Goal: Information Seeking & Learning: Learn about a topic

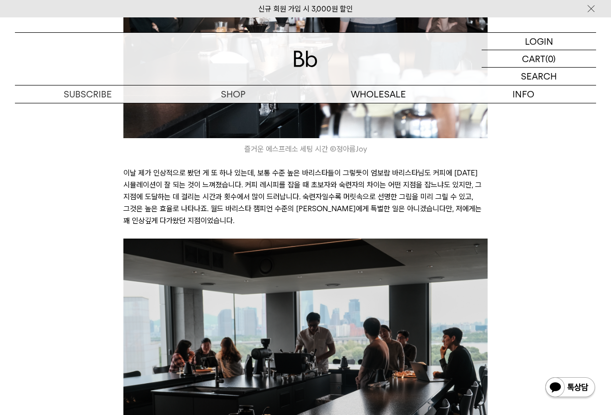
scroll to position [1990, 0]
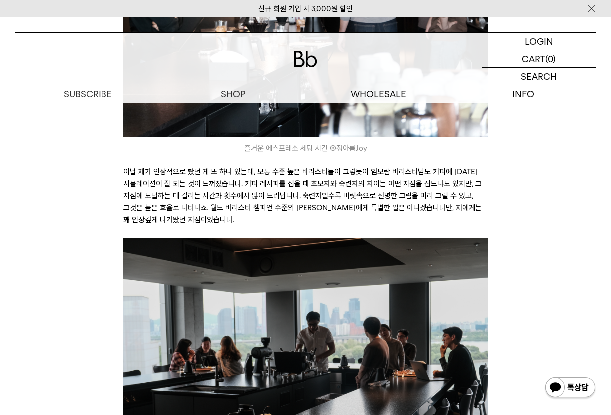
click at [216, 192] on p "이날 제가 인상적으로 봤던 게 또 하나 있는데, 보통 수준 높은 바리스타들이 그렇듯이 엄보람 바리스타님도 커피에 [DATE] 시뮬레이션이 잘 …" at bounding box center [305, 196] width 364 height 60
click at [214, 194] on p "이날 제가 인상적으로 봤던 게 또 하나 있는데, 보통 수준 높은 바리스타들이 그렇듯이 엄보람 바리스타님도 커피에 [DATE] 시뮬레이션이 잘 …" at bounding box center [305, 196] width 364 height 60
click at [227, 196] on p "이날 제가 인상적으로 봤던 게 또 하나 있는데, 보통 수준 높은 바리스타들이 그렇듯이 엄보람 바리스타님도 커피에 [DATE] 시뮬레이션이 잘 …" at bounding box center [305, 196] width 364 height 60
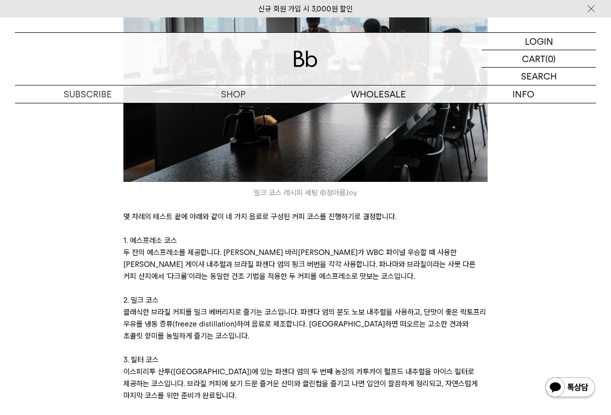
click at [225, 235] on p "1. 에스프레소 코스" at bounding box center [305, 241] width 364 height 12
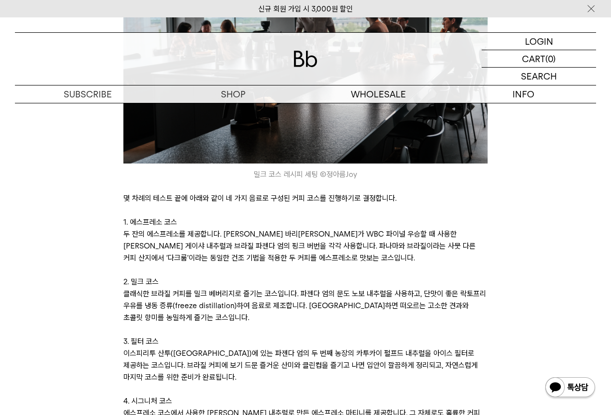
scroll to position [2338, 0]
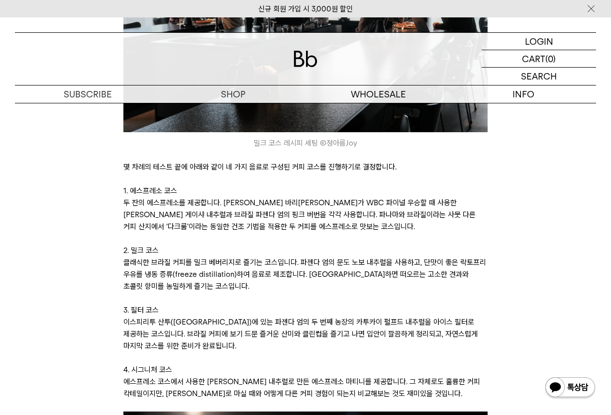
click at [225, 245] on p "2. 밀크 코스" at bounding box center [305, 251] width 364 height 12
click at [202, 245] on p "2. 밀크 코스" at bounding box center [305, 251] width 364 height 12
click at [251, 233] on p at bounding box center [305, 239] width 364 height 12
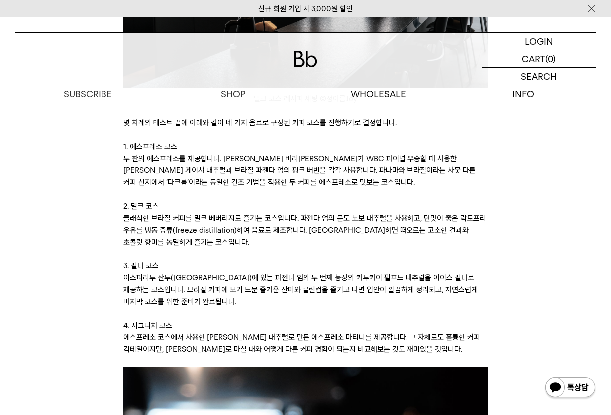
scroll to position [2388, 0]
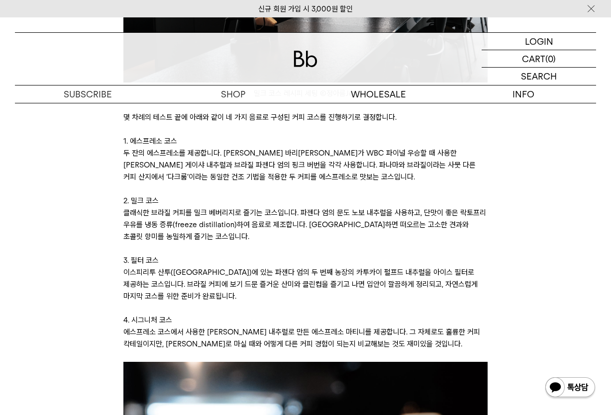
click at [254, 243] on p at bounding box center [305, 249] width 364 height 12
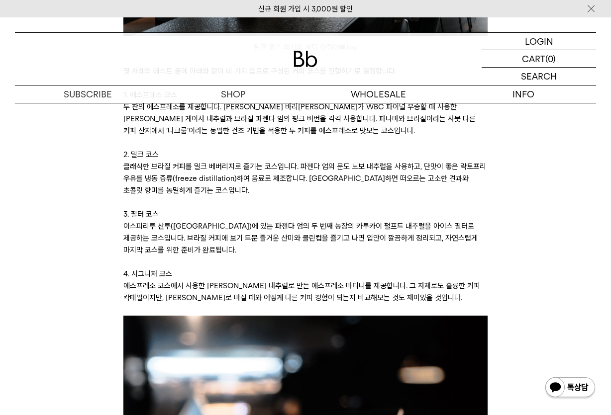
scroll to position [2438, 0]
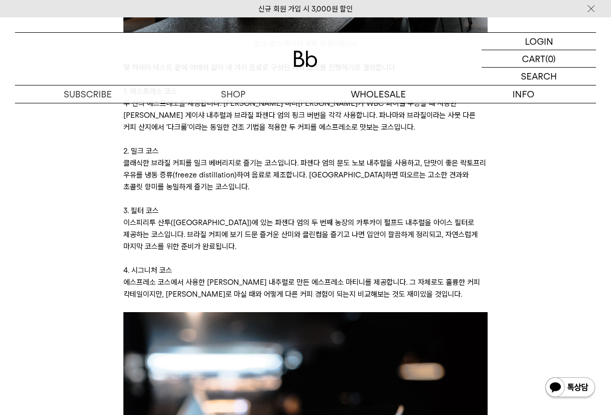
click at [254, 224] on p "이스피리투 산투([GEOGRAPHIC_DATA])에 있는 파젠다 엄의 두 번째 농장의 카투카이 펄프드 내추럴을 아이스 필터로 제공하는 코스입니…" at bounding box center [305, 235] width 364 height 36
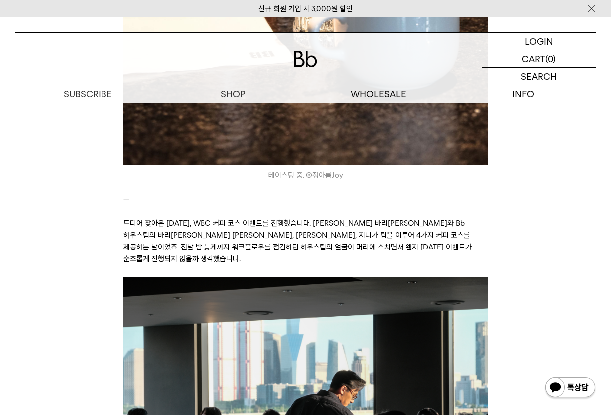
scroll to position [3134, 0]
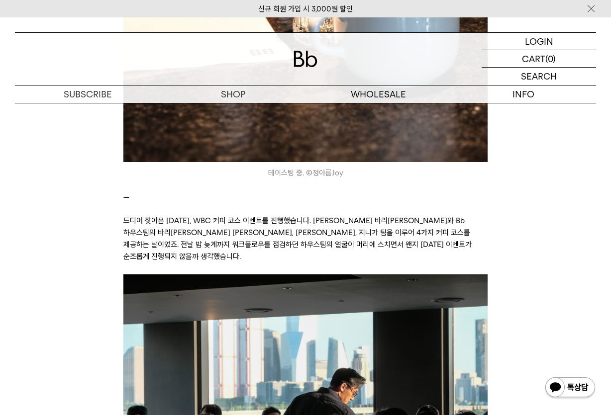
click at [254, 263] on icon at bounding box center [305, 269] width 364 height 12
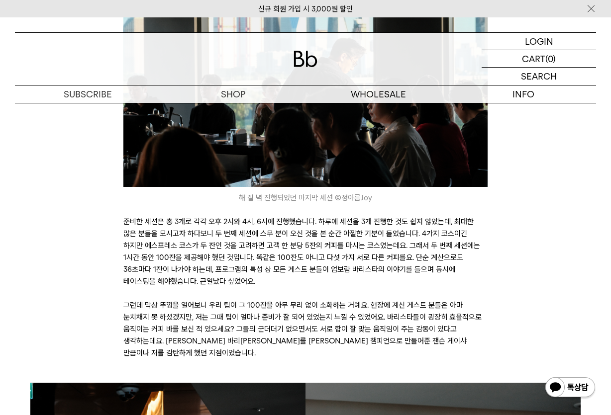
scroll to position [3483, 0]
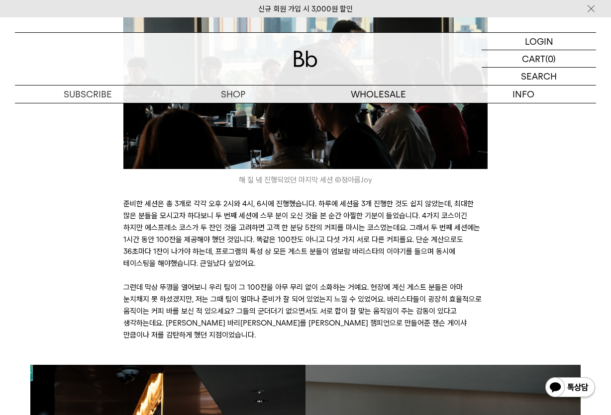
click at [254, 230] on p "준비한 세션은 총 3개로 각각 오후 2시와 4시, 6시에 진행했습니다. 하루에 세션을 3개 진행한 것도 쉽지 않았는데, 최대한 많은 분들을 모…" at bounding box center [305, 234] width 364 height 72
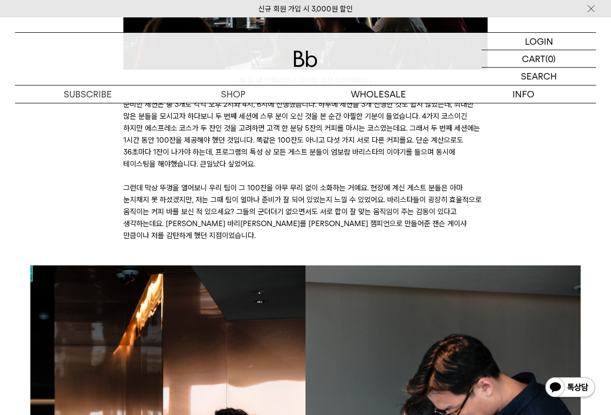
click at [251, 254] on p at bounding box center [305, 260] width 364 height 12
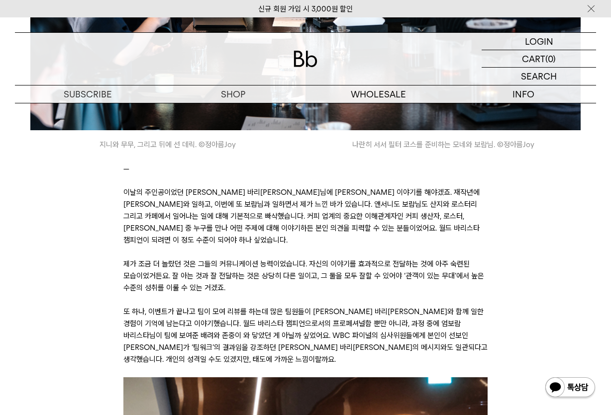
scroll to position [4130, 0]
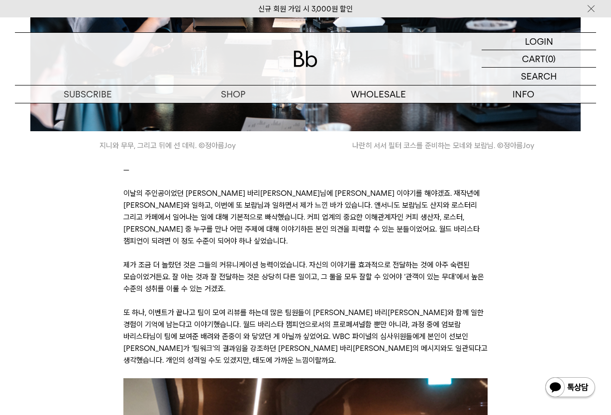
click at [198, 259] on p "제가 조금 더 놀랐던 것은 그들의 커뮤니케이션 능력이었습니다. 자신의 이야기를 효과적으로 전달하는 것에 아주 숙련된 모습이었거든요. 잘 아는 …" at bounding box center [305, 277] width 364 height 36
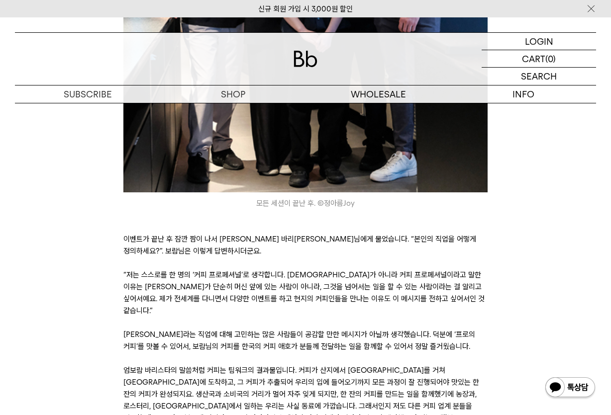
scroll to position [4876, 0]
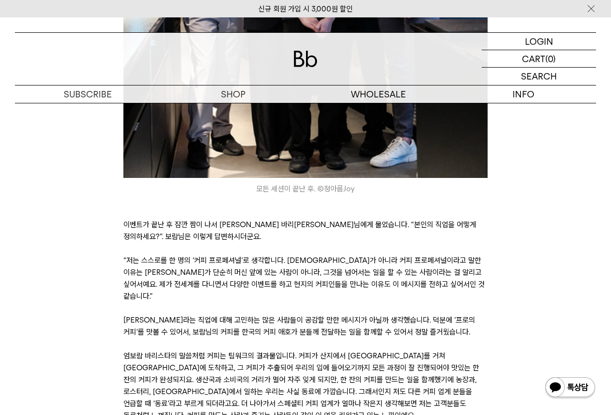
click at [192, 303] on p at bounding box center [305, 309] width 364 height 12
